Goal: Transaction & Acquisition: Obtain resource

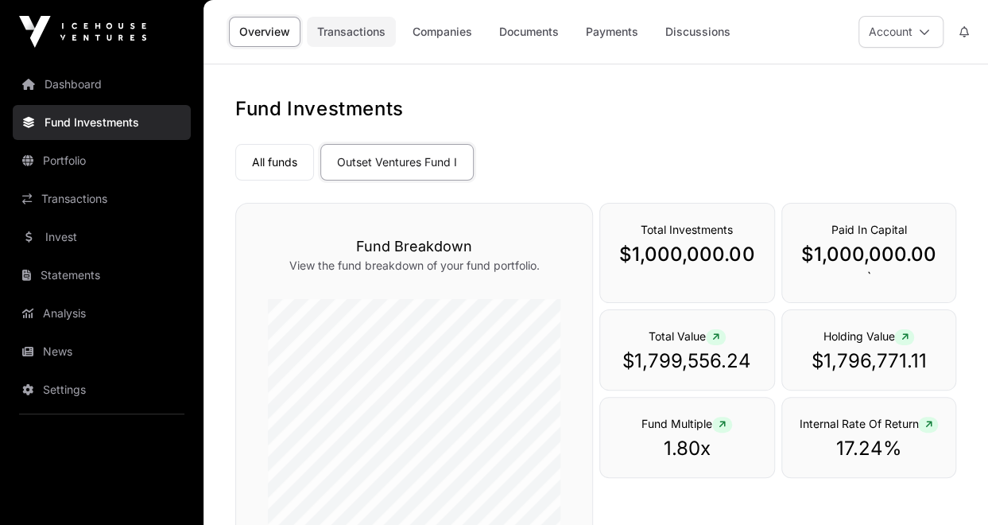
click at [353, 36] on link "Transactions" at bounding box center [351, 32] width 89 height 30
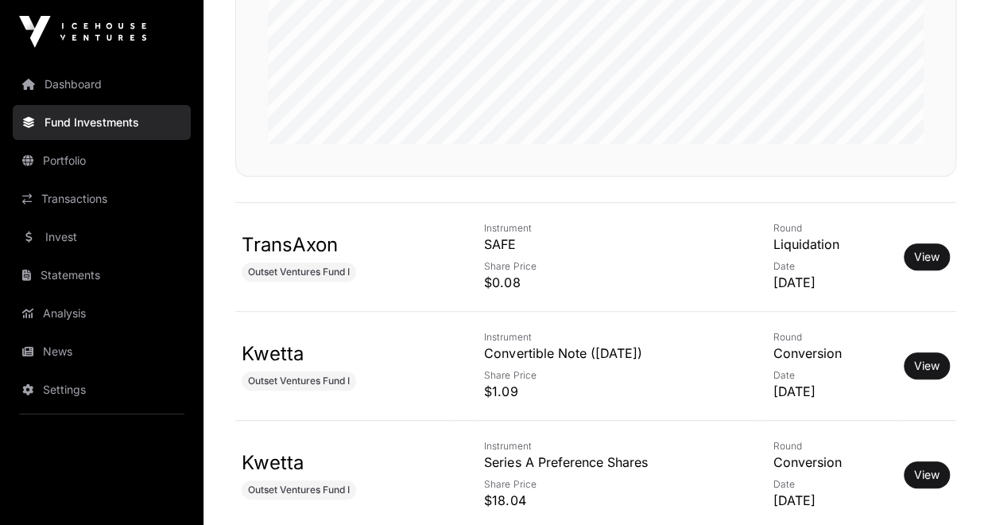
scroll to position [556, 0]
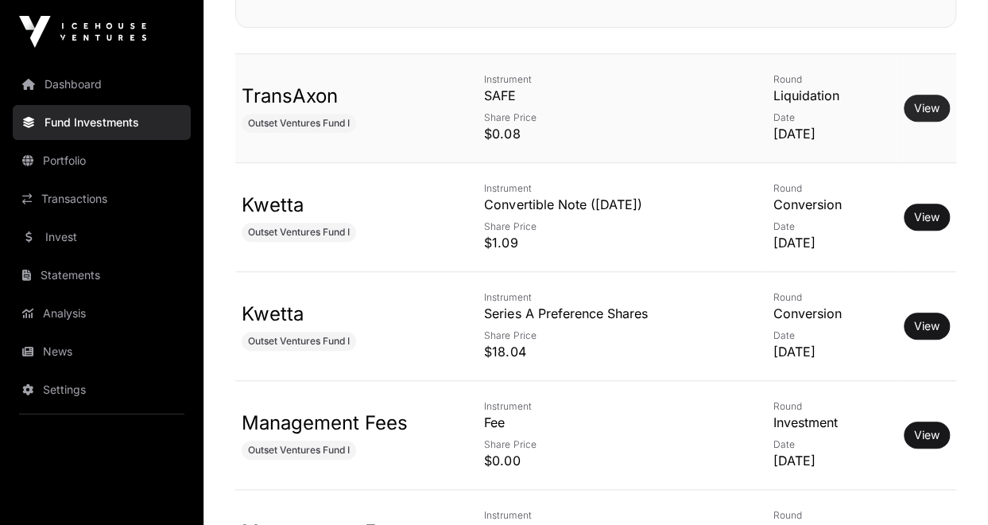
click at [930, 107] on link "View" at bounding box center [926, 108] width 25 height 16
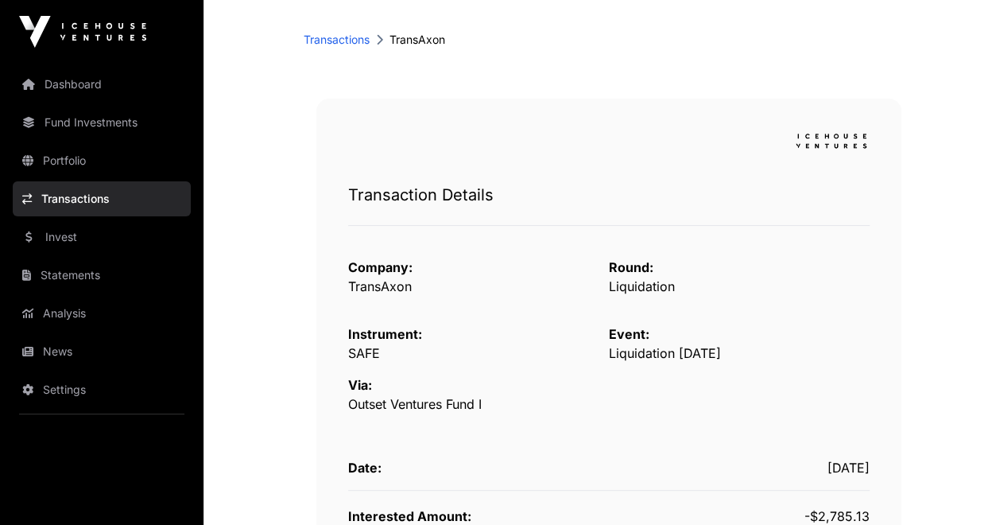
scroll to position [318, 0]
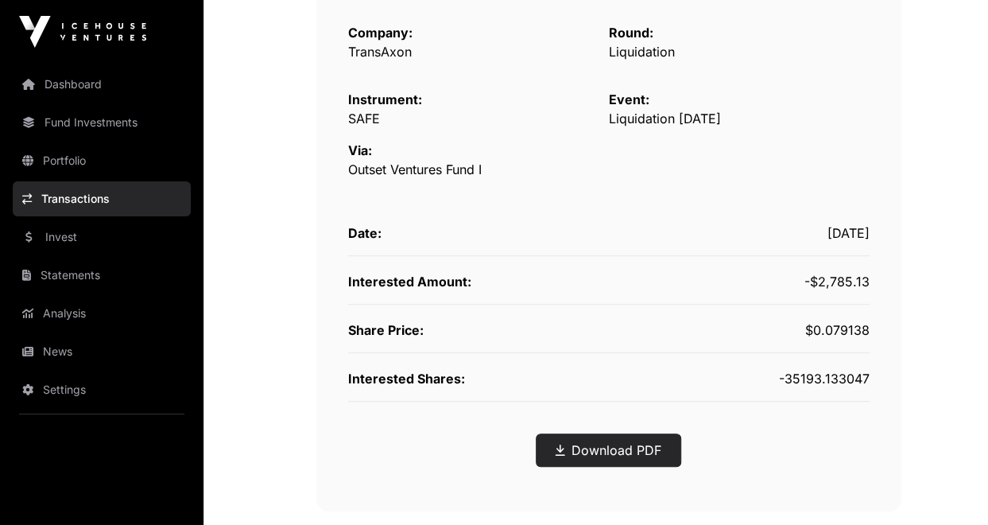
click at [620, 447] on link "Download PDF" at bounding box center [609, 449] width 106 height 19
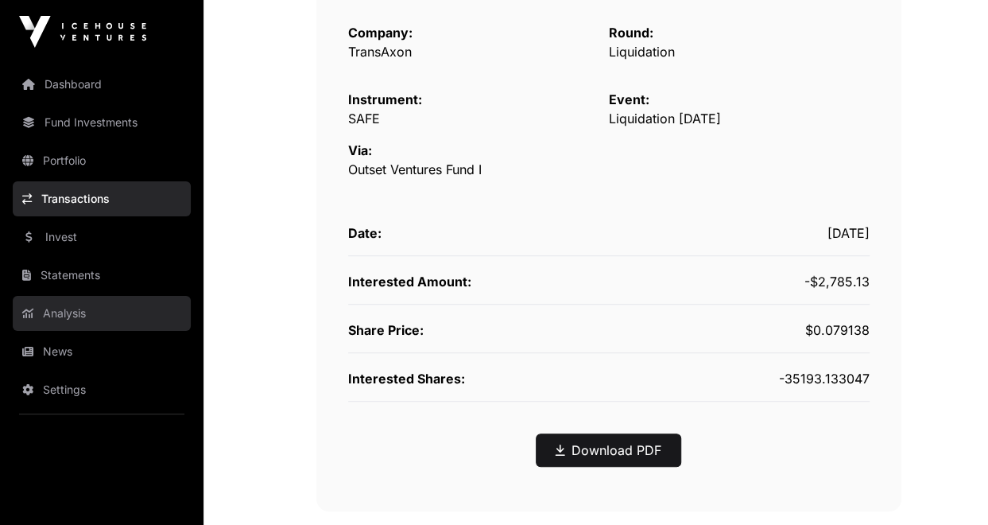
click at [78, 310] on link "Analysis" at bounding box center [102, 313] width 178 height 35
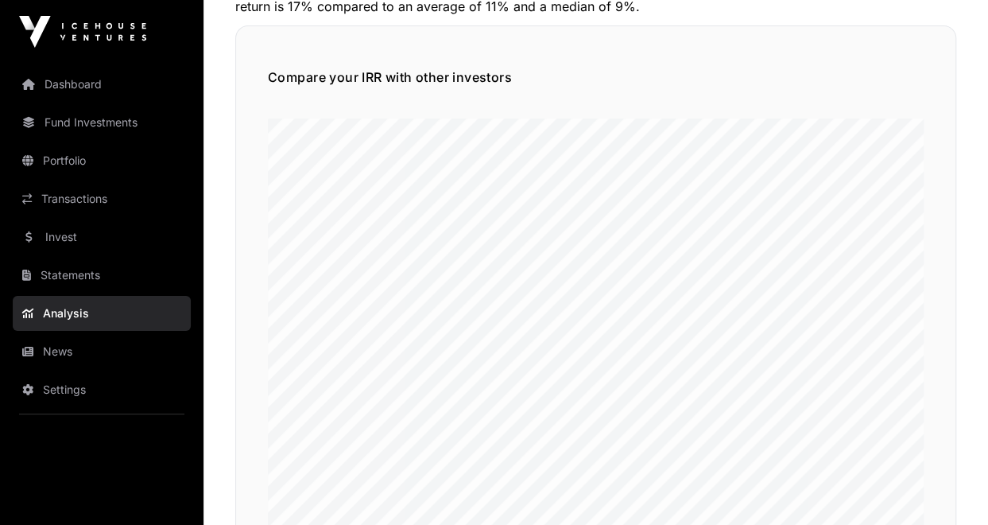
scroll to position [79, 0]
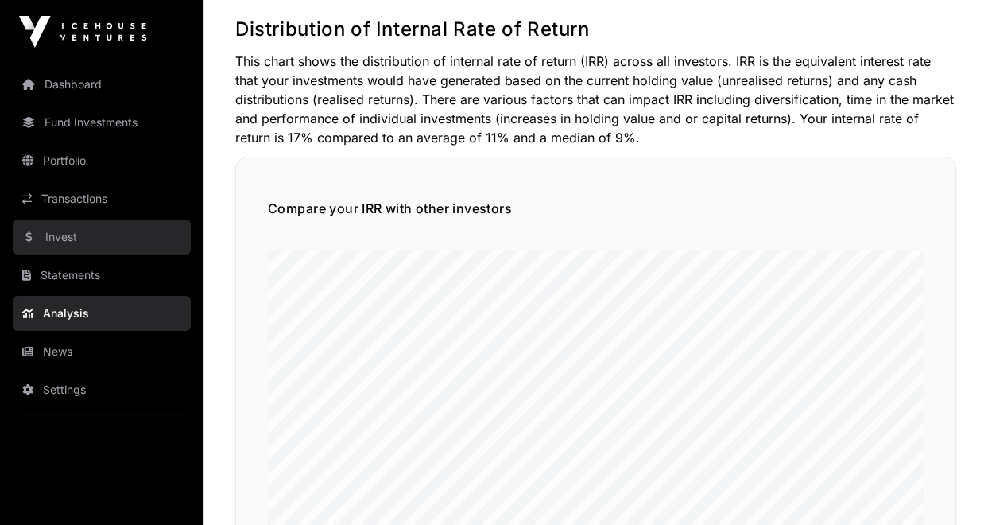
click at [64, 242] on link "Invest" at bounding box center [102, 236] width 178 height 35
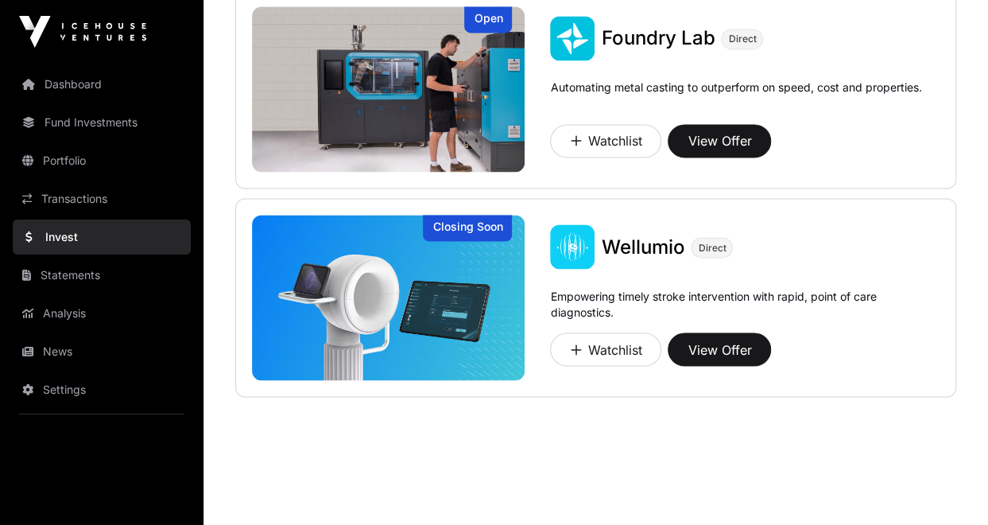
scroll to position [1236, 0]
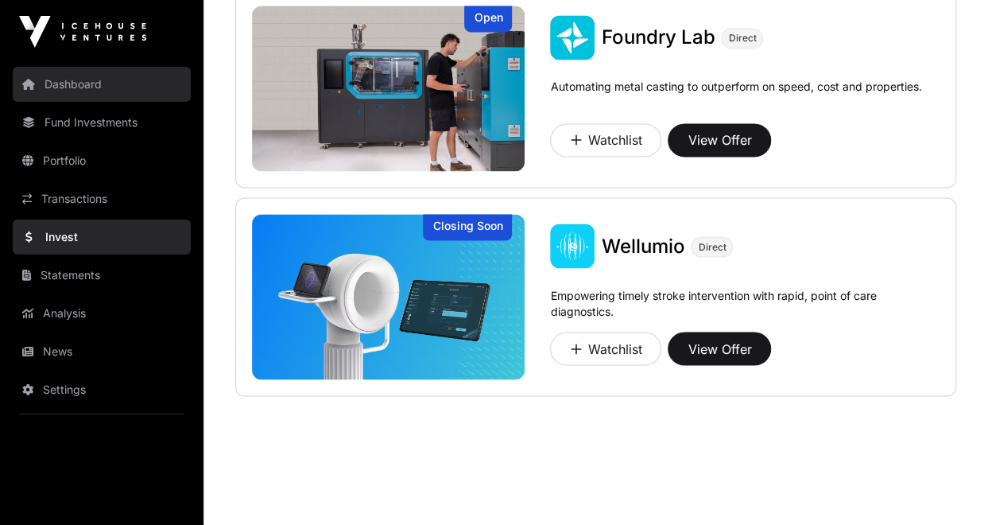
click at [76, 91] on link "Dashboard" at bounding box center [102, 84] width 178 height 35
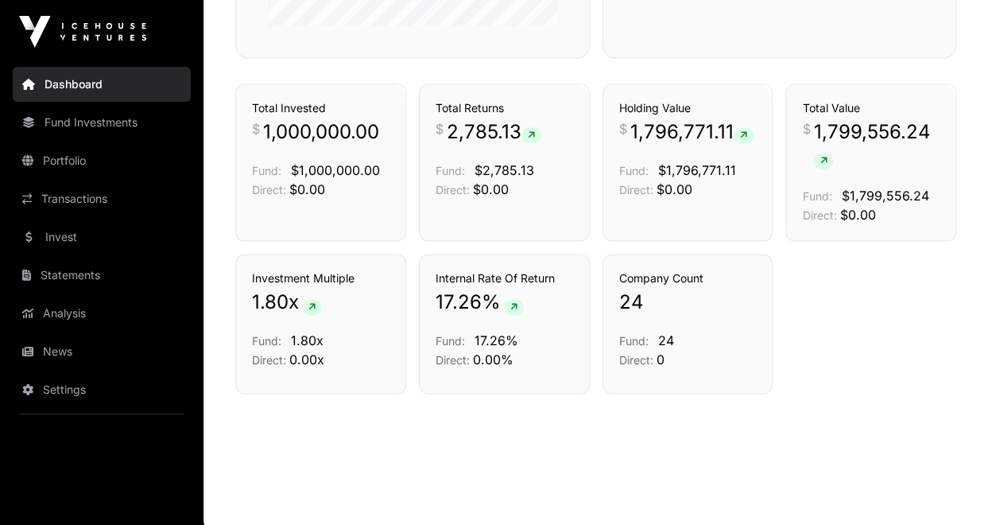
scroll to position [955, 0]
click at [310, 302] on icon at bounding box center [311, 307] width 7 height 10
drag, startPoint x: 273, startPoint y: 296, endPoint x: 254, endPoint y: 296, distance: 19.1
click at [273, 296] on span "1.80" at bounding box center [270, 301] width 37 height 25
click at [88, 130] on link "Fund Investments" at bounding box center [102, 122] width 178 height 35
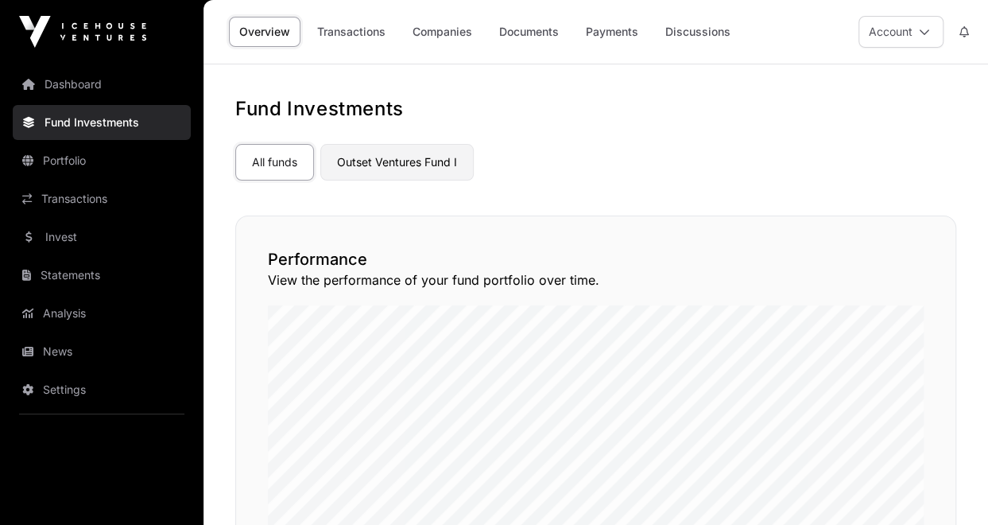
click at [399, 162] on link "Outset Ventures Fund I" at bounding box center [396, 162] width 153 height 37
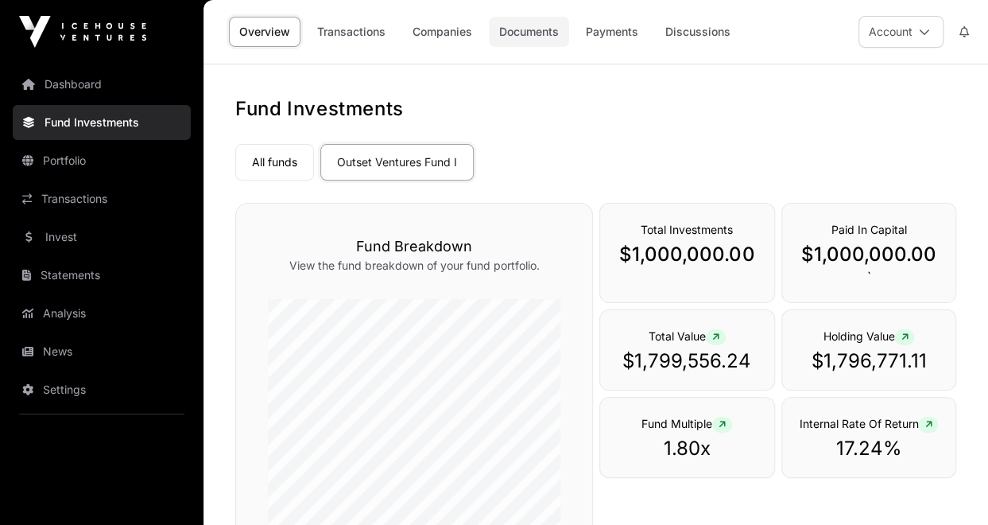
click at [539, 34] on link "Documents" at bounding box center [529, 32] width 80 height 30
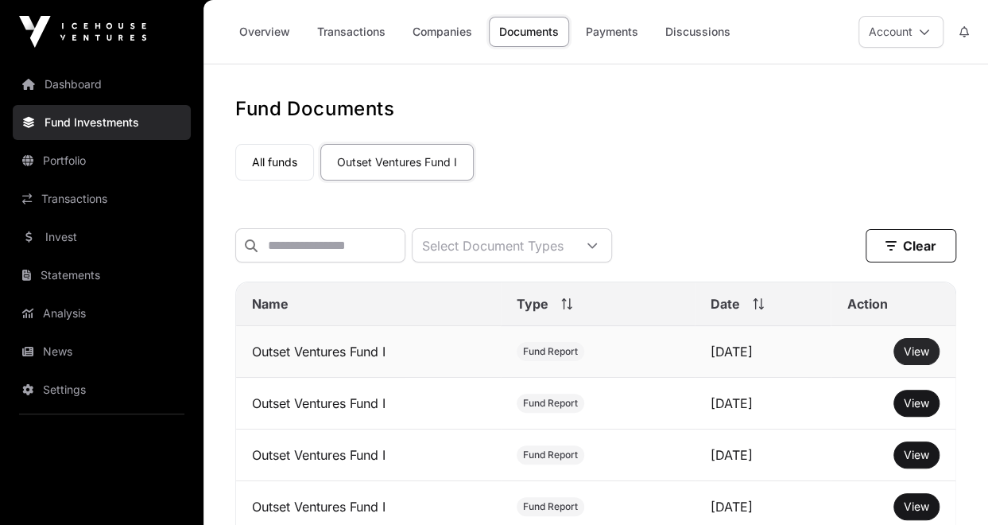
click at [910, 358] on span "View" at bounding box center [916, 351] width 25 height 14
